Goal: Transaction & Acquisition: Book appointment/travel/reservation

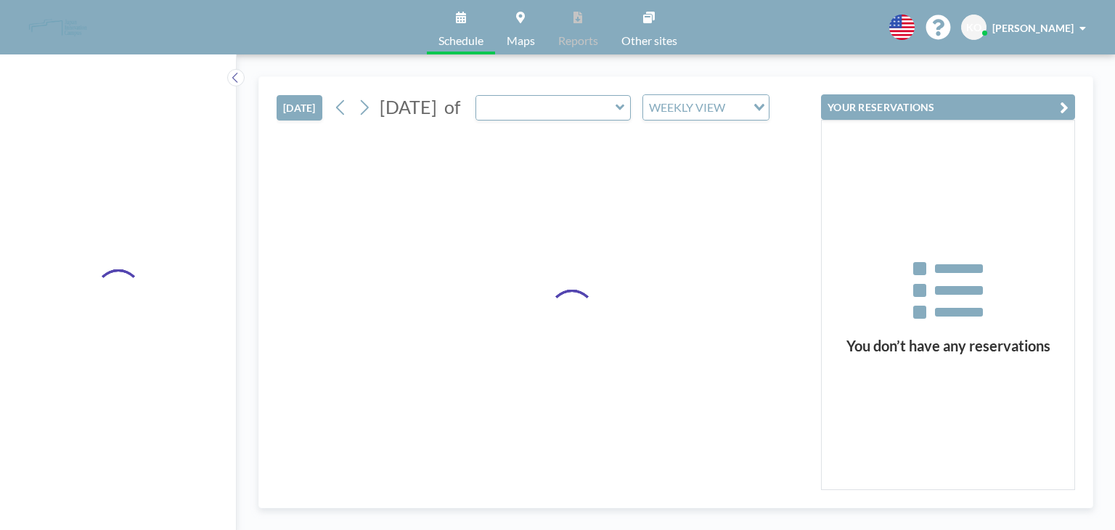
type input "Room H"
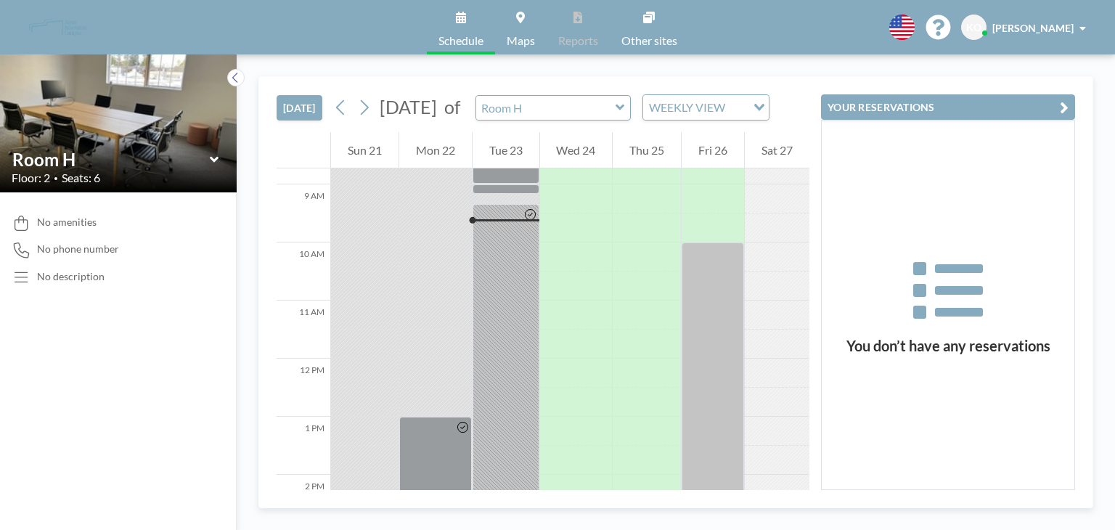
scroll to position [522, 0]
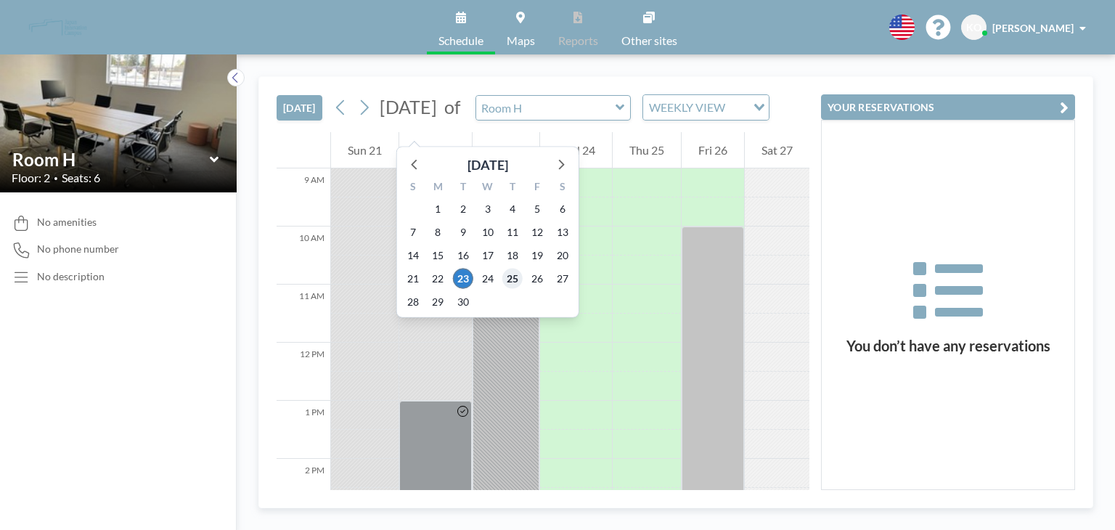
click at [509, 279] on span "25" at bounding box center [512, 278] width 20 height 20
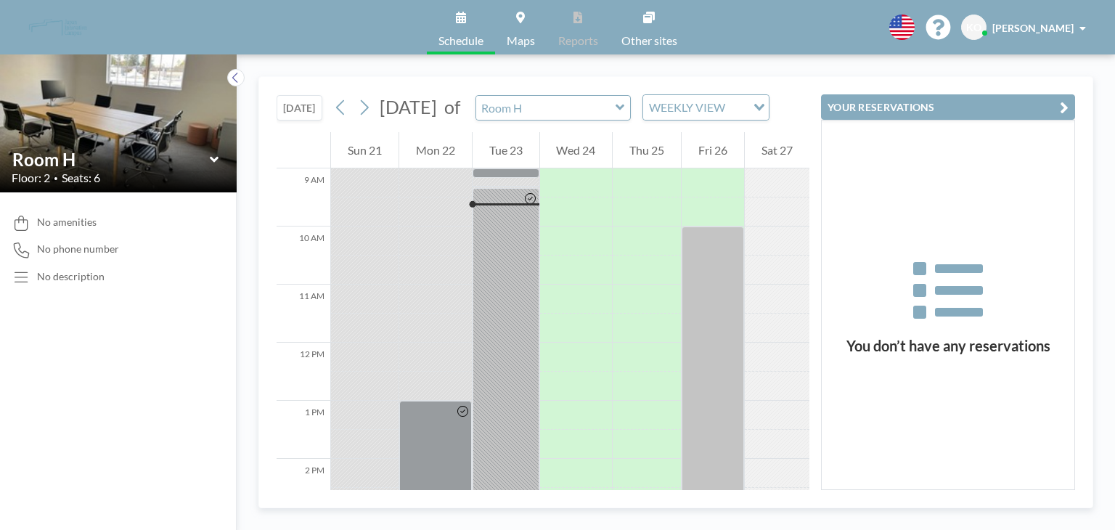
click at [312, 114] on button "[DATE]" at bounding box center [299, 107] width 46 height 25
click at [467, 31] on link "Schedule" at bounding box center [461, 27] width 68 height 54
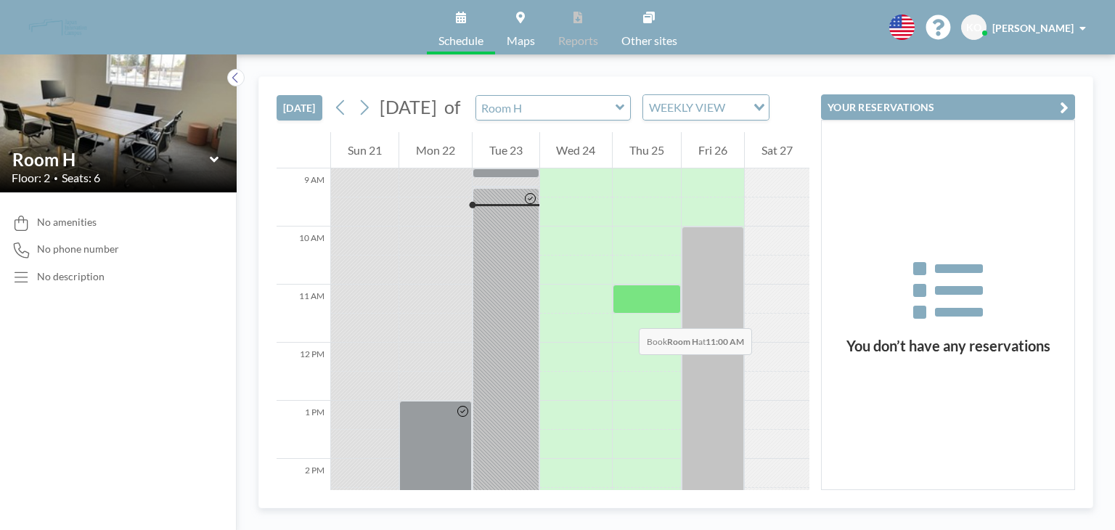
click at [624, 313] on div at bounding box center [646, 298] width 68 height 29
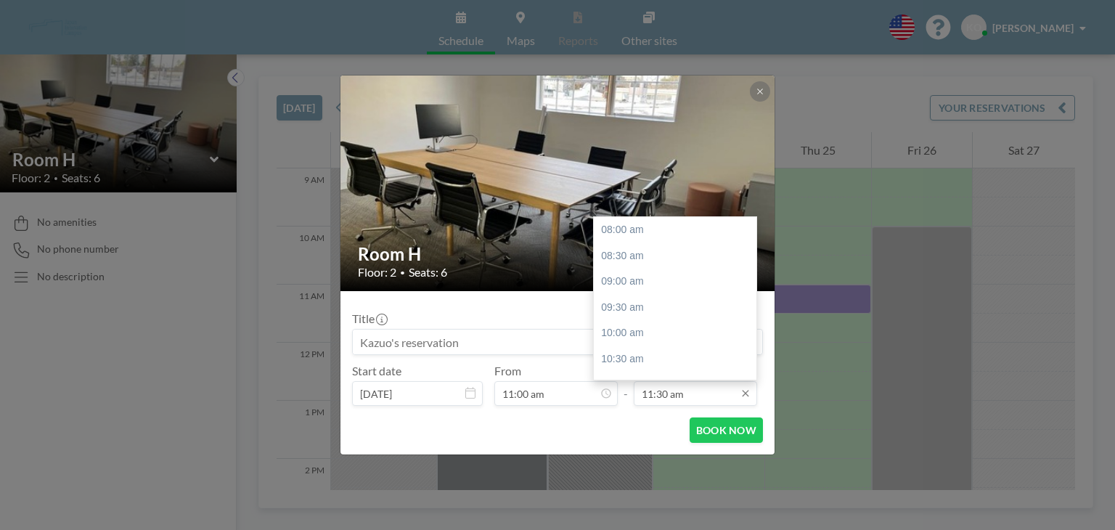
scroll to position [180, 0]
click at [678, 263] on div "12:00 pm" at bounding box center [679, 257] width 170 height 26
type input "12:00 pm"
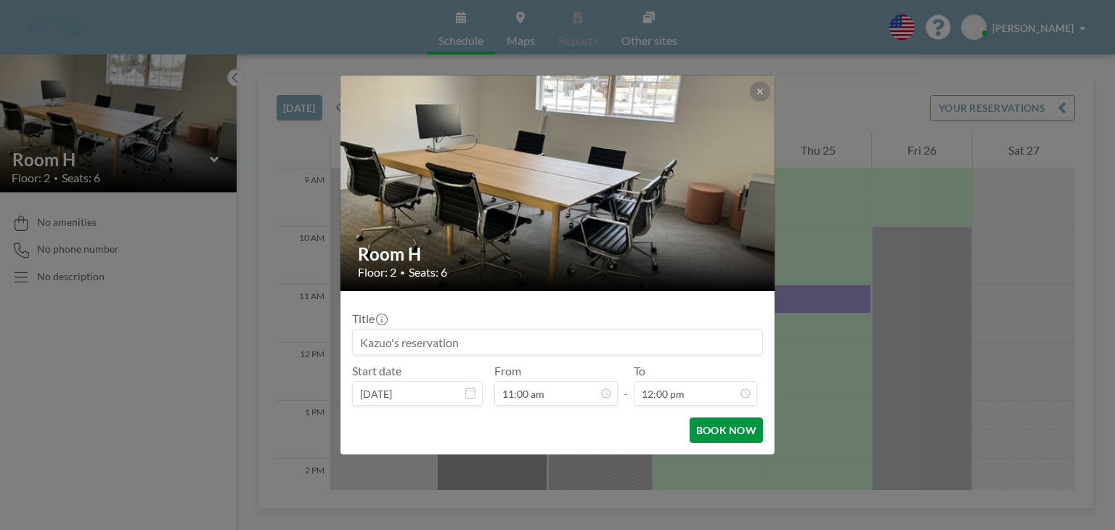
click at [744, 439] on button "BOOK NOW" at bounding box center [725, 429] width 73 height 25
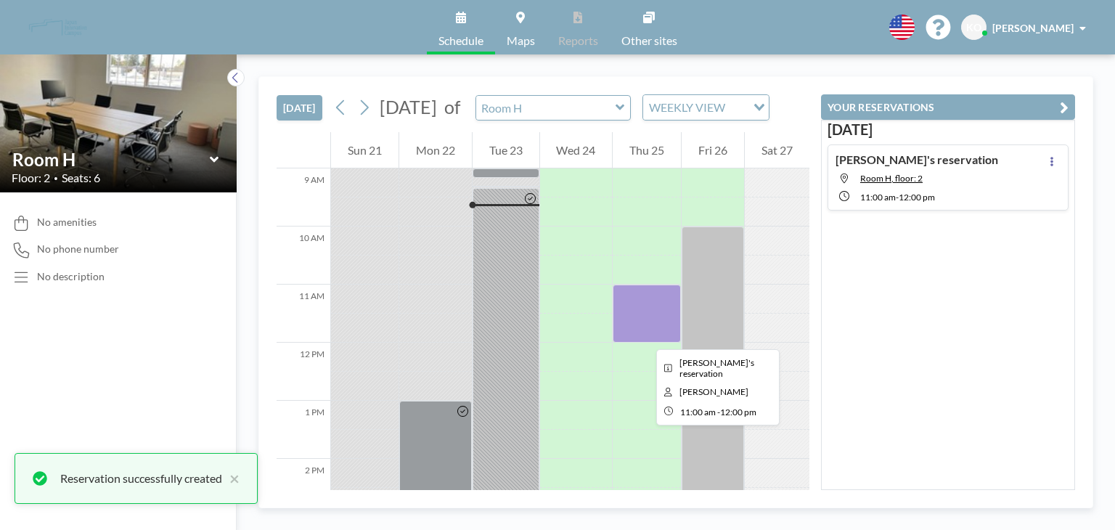
click at [644, 336] on div at bounding box center [646, 313] width 68 height 58
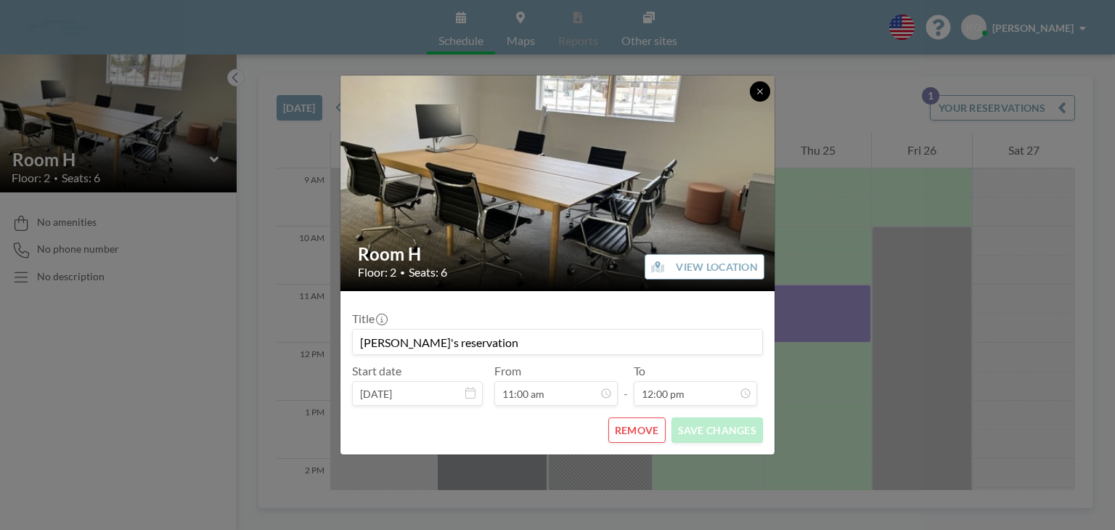
click at [755, 96] on icon at bounding box center [759, 91] width 9 height 9
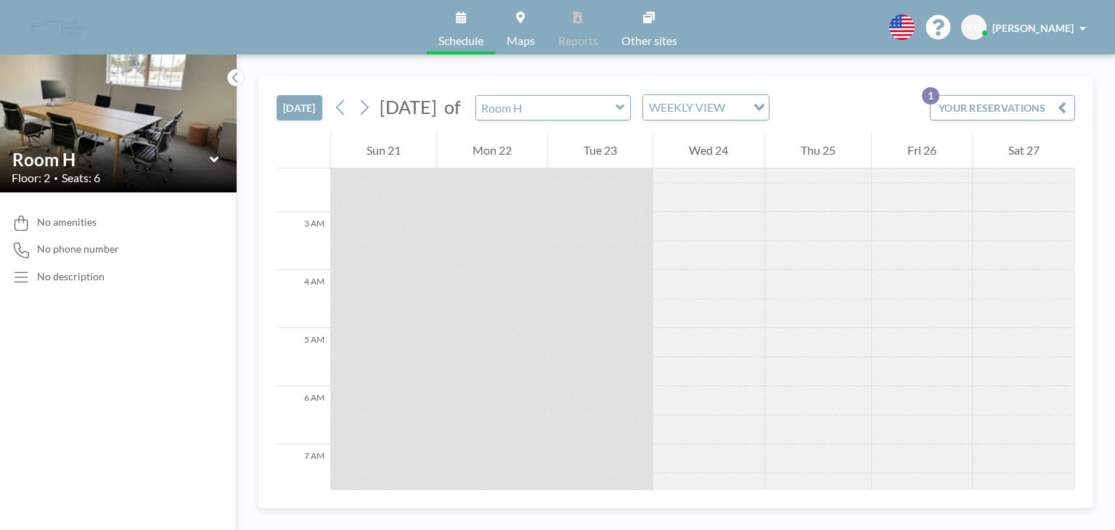
scroll to position [0, 0]
